Goal: Entertainment & Leisure: Consume media (video, audio)

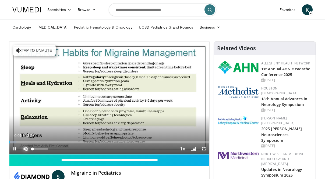
click at [26, 148] on span "Video Player" at bounding box center [25, 148] width 11 height 11
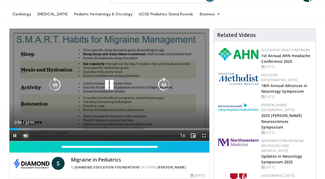
scroll to position [17, 0]
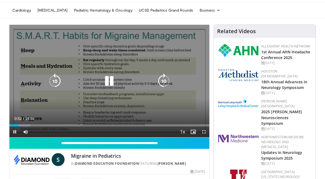
click at [109, 78] on icon "Video Player" at bounding box center [109, 80] width 15 height 15
click at [111, 80] on icon "Video Player" at bounding box center [109, 80] width 15 height 15
click at [57, 79] on icon "Video Player" at bounding box center [54, 80] width 15 height 15
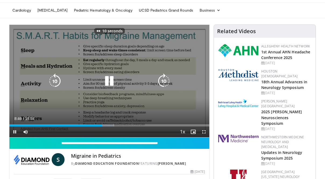
click at [109, 78] on icon "Video Player" at bounding box center [109, 80] width 15 height 15
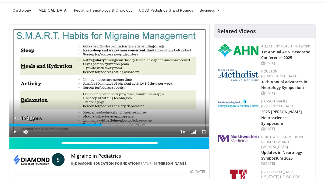
click at [109, 78] on div "10 seconds Tap to unmute" at bounding box center [109, 81] width 200 height 112
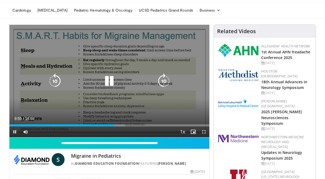
click at [55, 82] on icon "Video Player" at bounding box center [54, 80] width 15 height 15
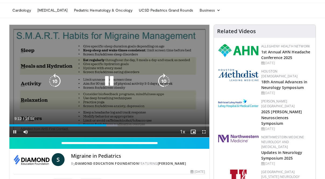
click at [160, 79] on icon "Video Player" at bounding box center [163, 80] width 15 height 15
click at [164, 80] on icon "Video Player" at bounding box center [163, 80] width 15 height 15
click at [111, 82] on icon "Video Player" at bounding box center [109, 80] width 15 height 15
